Goal: Task Accomplishment & Management: Use online tool/utility

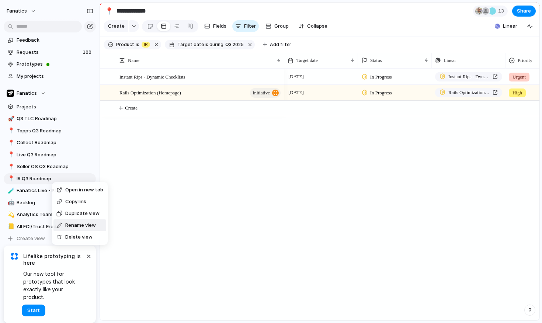
click at [85, 224] on span "Rename view" at bounding box center [80, 225] width 31 height 7
click at [39, 178] on input "**********" at bounding box center [55, 178] width 77 height 7
click at [28, 177] on input "**********" at bounding box center [55, 178] width 77 height 7
type input "**********"
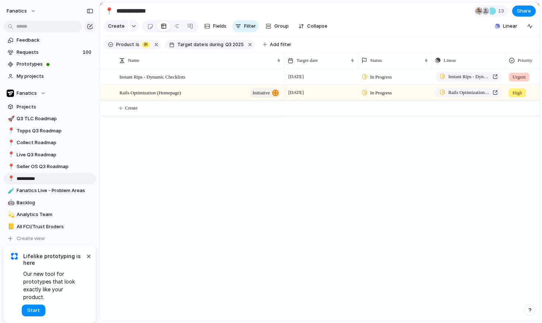
type input "**********"
click at [197, 151] on div "Instant Rips - Dynamic Checklists Rails Optimization (Homepage) initiative [DAT…" at bounding box center [320, 195] width 440 height 252
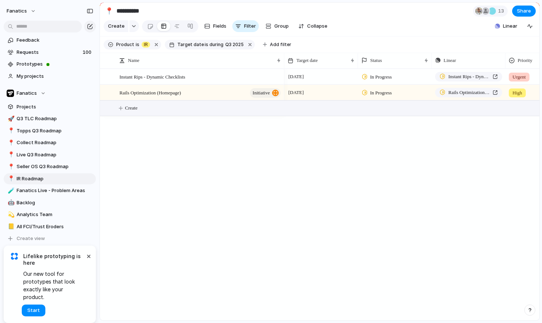
click at [129, 108] on span "Create" at bounding box center [131, 107] width 13 height 7
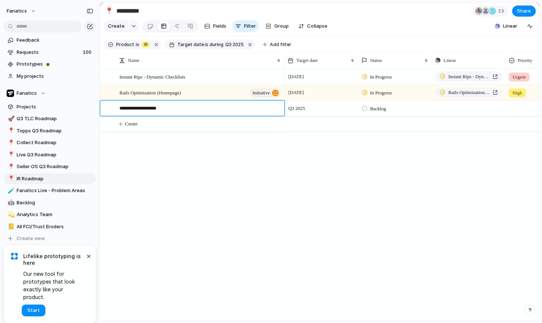
type textarea "**********"
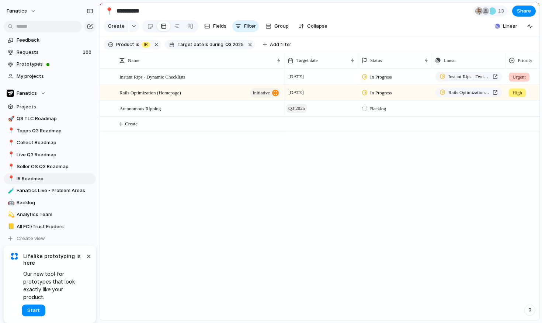
click at [294, 106] on span "Q3 2025" at bounding box center [297, 108] width 20 height 9
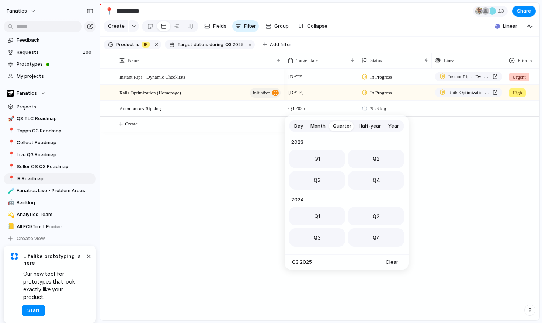
scroll to position [117, 0]
click at [381, 181] on button "Q4" at bounding box center [376, 178] width 56 height 18
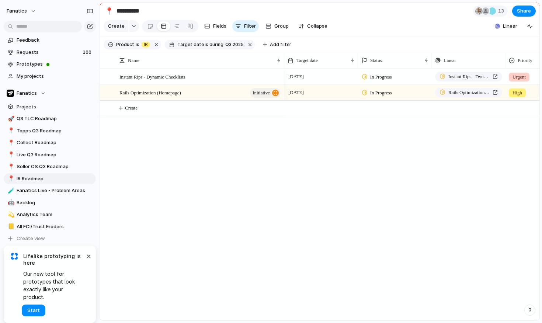
click at [439, 197] on div "[DATE] In Progress Instant Rips - Dynamic Checklists Urgent [DATE] In Progress …" at bounding box center [411, 195] width 255 height 252
click at [245, 46] on button "button" at bounding box center [250, 45] width 10 height 10
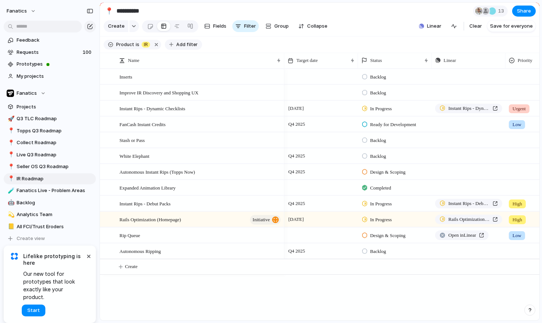
click at [183, 45] on span "Add filter" at bounding box center [186, 44] width 21 height 7
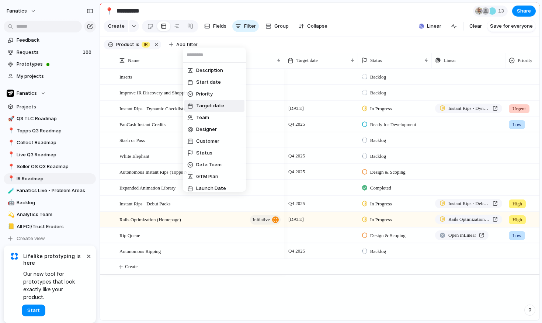
click at [212, 104] on span "Target date" at bounding box center [210, 105] width 28 height 7
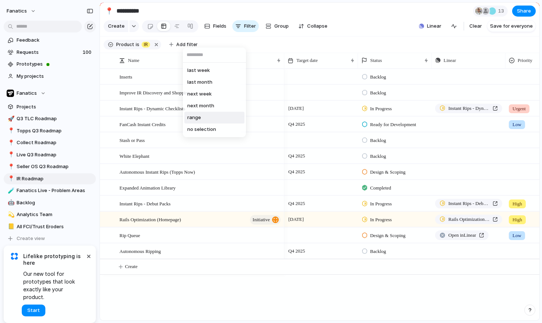
click at [208, 120] on li "range" at bounding box center [214, 118] width 60 height 12
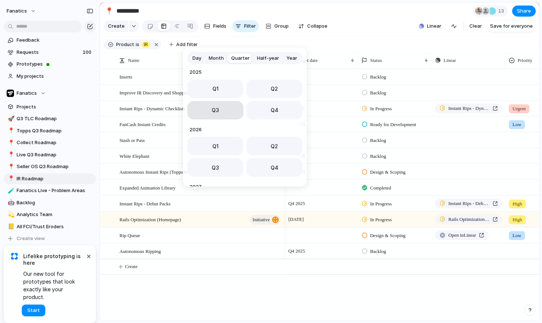
click at [211, 114] on button "Q3" at bounding box center [215, 110] width 56 height 18
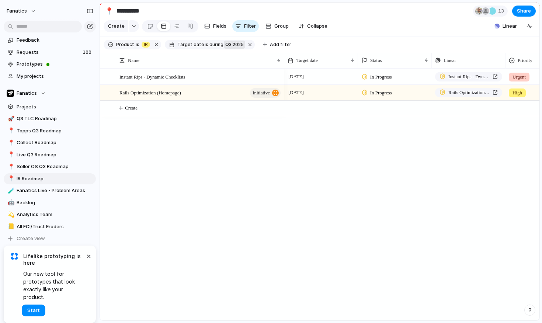
click at [229, 48] on button "Q3 2025" at bounding box center [234, 45] width 21 height 8
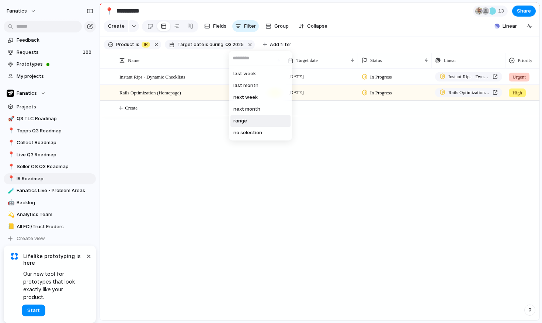
click at [257, 124] on li "range" at bounding box center [261, 121] width 60 height 12
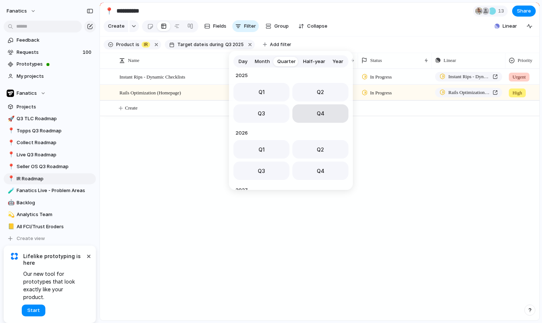
click at [305, 116] on button "Q4" at bounding box center [321, 113] width 56 height 18
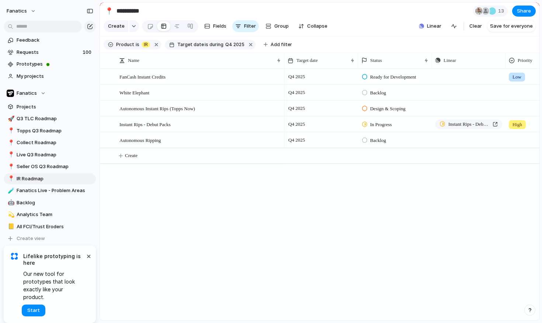
click at [249, 221] on div "FanCash Instant Credits White Elephant Autonomous Instant Rips (Topps Now) Inst…" at bounding box center [320, 195] width 440 height 252
click at [271, 45] on span "Add filter" at bounding box center [281, 44] width 21 height 7
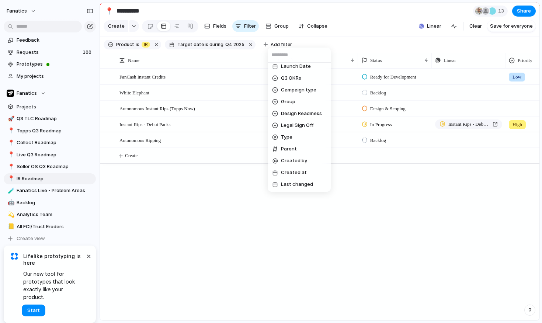
scroll to position [0, 0]
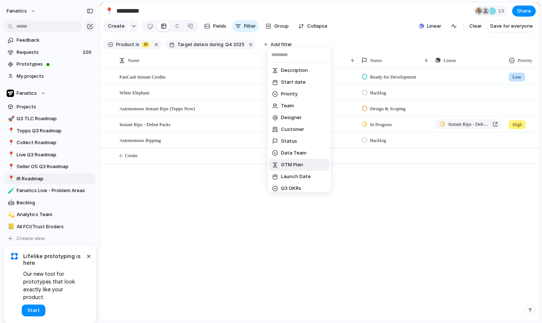
click at [200, 213] on div "Description Start date Priority Team Designer Customer Status Data Team GTM Pla…" at bounding box center [271, 161] width 542 height 323
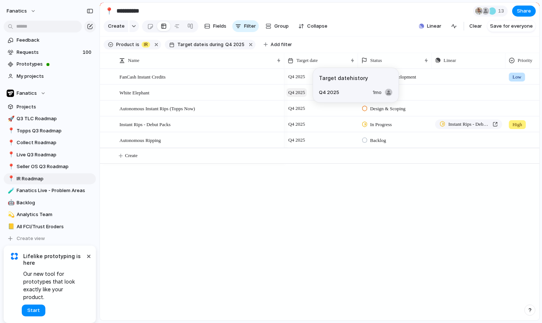
click at [299, 92] on span "Q4 2025" at bounding box center [297, 92] width 20 height 9
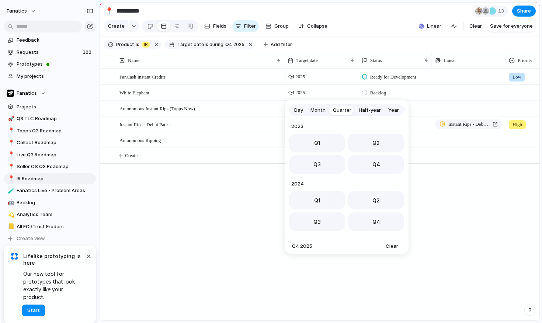
scroll to position [117, 0]
click at [330, 201] on button "Q1" at bounding box center [317, 198] width 56 height 18
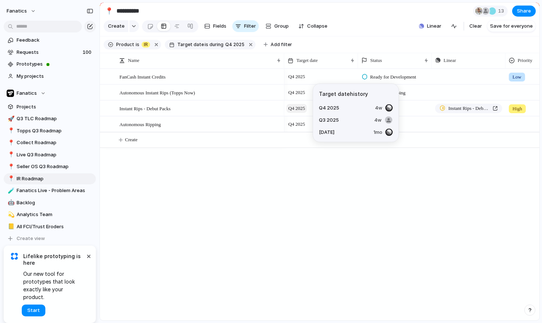
click at [299, 110] on span "Q4 2025" at bounding box center [297, 108] width 20 height 9
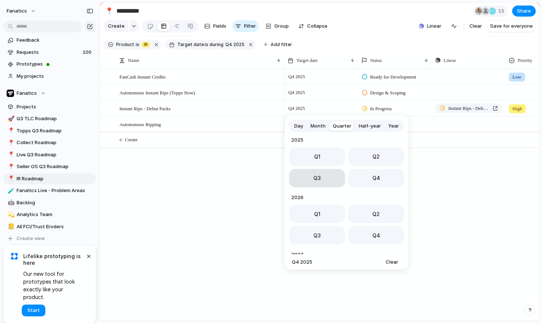
click at [325, 180] on button "Q3" at bounding box center [317, 178] width 56 height 18
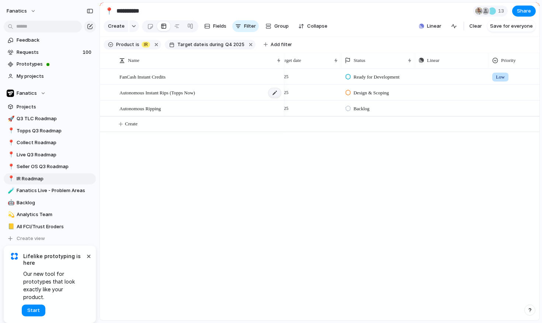
scroll to position [0, 0]
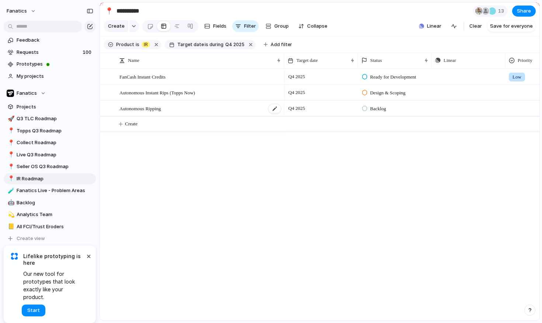
click at [147, 109] on span "Autonomous Ripping" at bounding box center [140, 108] width 41 height 8
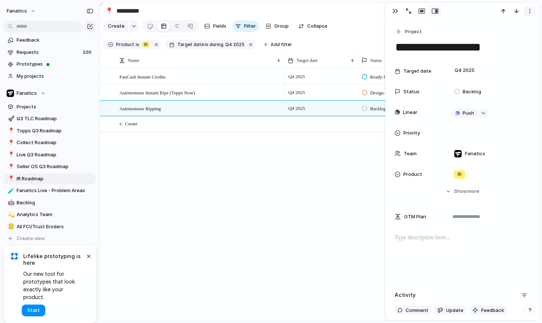
click at [525, 12] on button "button" at bounding box center [530, 11] width 12 height 10
click at [515, 38] on li "Delete" at bounding box center [507, 39] width 55 height 12
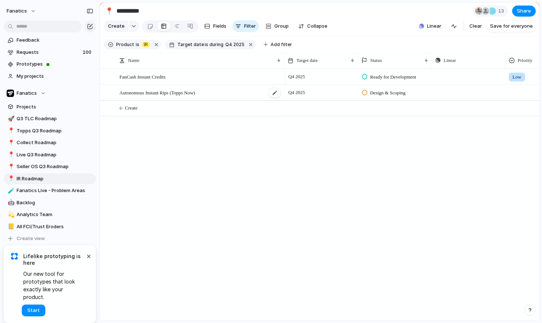
click at [255, 87] on div "Autonomous Instant Rips (Topps Now)" at bounding box center [201, 92] width 162 height 15
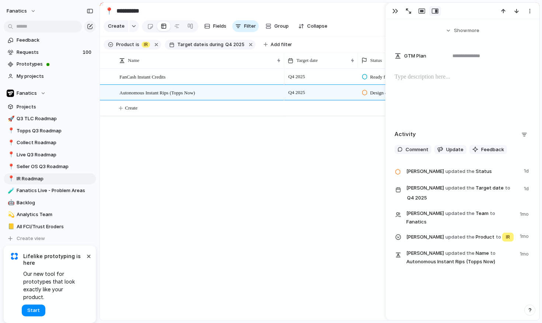
click at [280, 225] on div "FanCash Instant Credits Autonomous Instant Rips (Topps Now) Q4 2025 Ready for D…" at bounding box center [320, 195] width 440 height 252
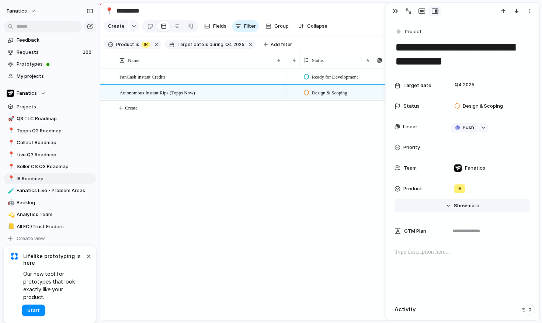
click at [468, 209] on span "more" at bounding box center [474, 205] width 12 height 7
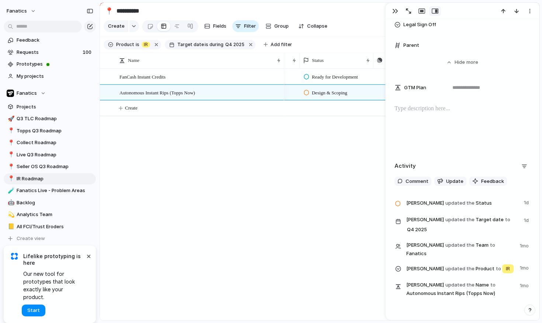
scroll to position [460, 0]
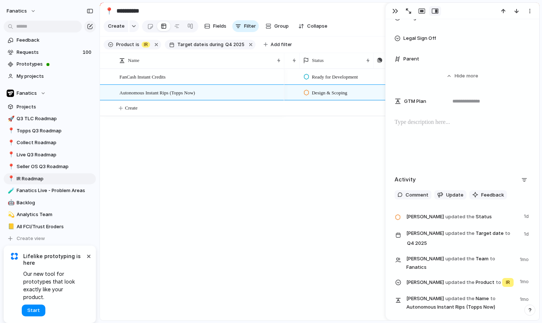
click at [463, 138] on div at bounding box center [463, 141] width 136 height 47
click at [290, 173] on div "Q4 2025 Ready for Development Push Low Q4 2025 Design & Scoping Push" at bounding box center [411, 195] width 255 height 252
